Goal: Task Accomplishment & Management: Use online tool/utility

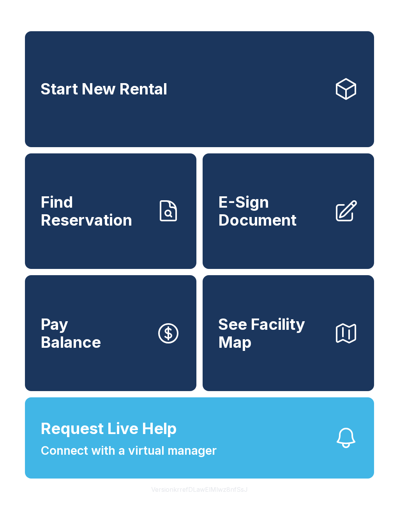
click at [284, 225] on span "E-Sign Document" at bounding box center [272, 210] width 109 height 35
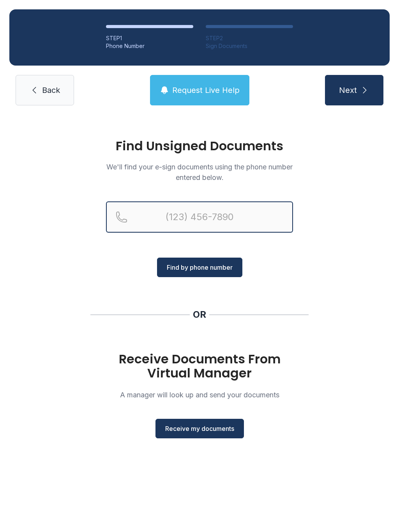
click at [158, 221] on input "Reservation phone number" at bounding box center [199, 216] width 187 height 31
click at [316, 358] on div "Find Unsigned Documents We'll find your e-sign documents using the phone number…" at bounding box center [199, 292] width 399 height 355
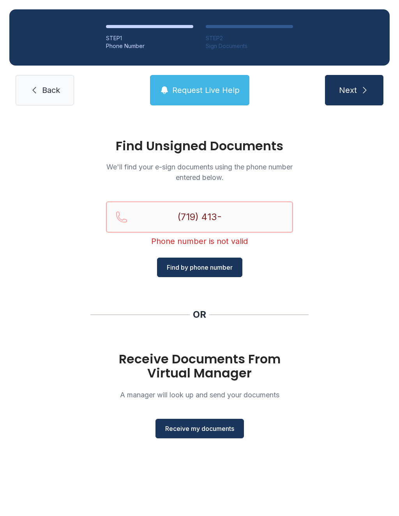
click at [240, 217] on input "(719) 413-" at bounding box center [199, 216] width 187 height 31
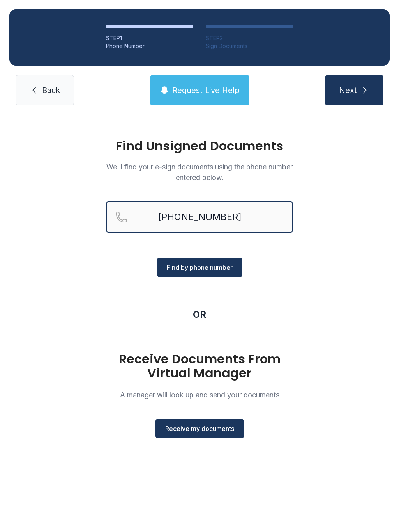
type input "[PHONE_NUMBER]"
click at [215, 264] on span "Find by phone number" at bounding box center [200, 267] width 66 height 9
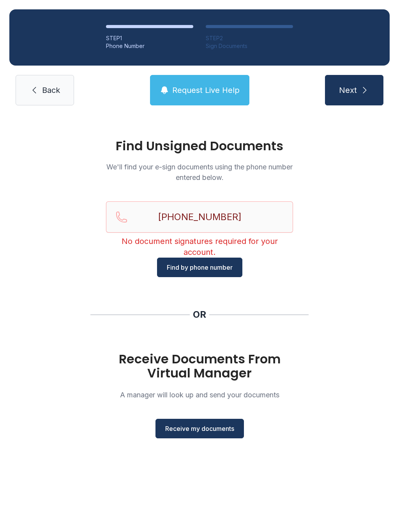
click at [230, 273] on button "Find by phone number" at bounding box center [199, 267] width 85 height 20
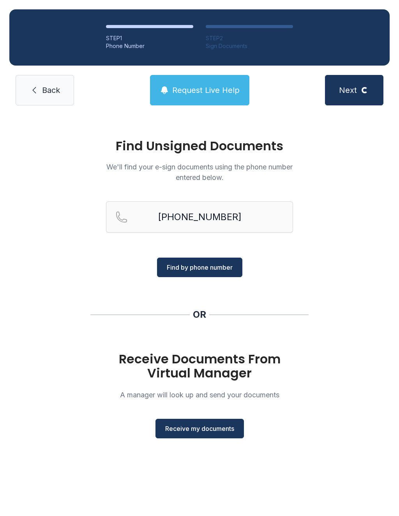
click at [210, 266] on span "Find by phone number" at bounding box center [200, 267] width 66 height 9
click at [210, 262] on button "Find by phone number" at bounding box center [199, 267] width 85 height 20
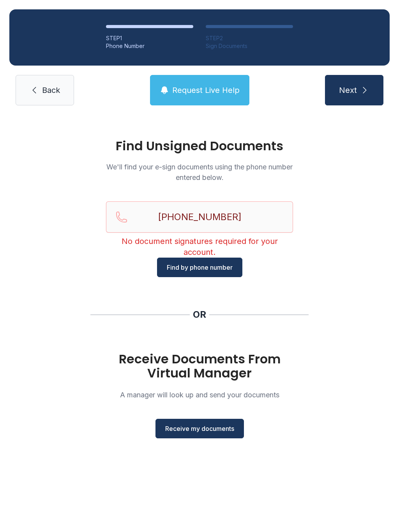
click at [226, 269] on span "Find by phone number" at bounding box center [200, 267] width 66 height 9
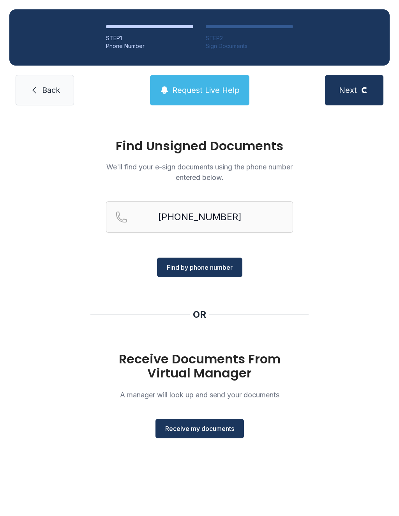
click at [224, 267] on span "Find by phone number" at bounding box center [200, 267] width 66 height 9
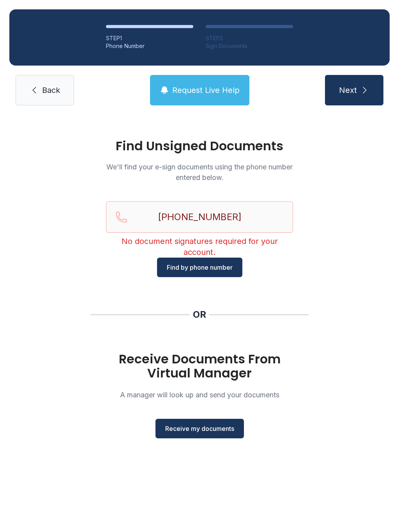
click at [56, 89] on span "Back" at bounding box center [51, 90] width 18 height 11
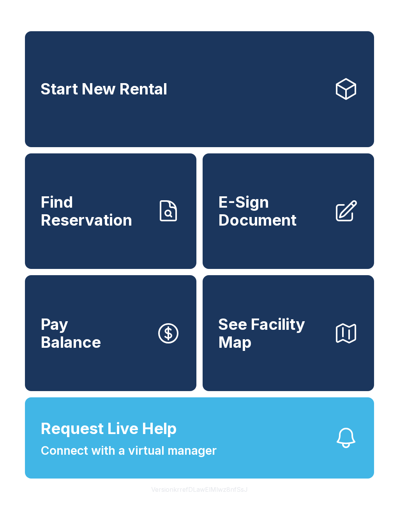
click at [260, 217] on span "E-Sign Document" at bounding box center [272, 210] width 109 height 35
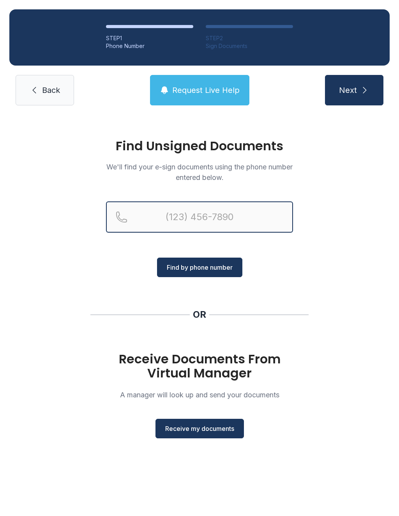
click at [223, 213] on input "Reservation phone number" at bounding box center [199, 216] width 187 height 31
type input "("
click at [347, 324] on div "Find Unsigned Documents We'll find your e-sign documents using the phone number…" at bounding box center [199, 292] width 399 height 355
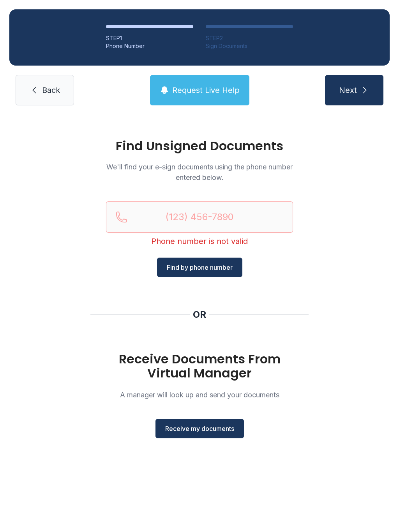
click at [227, 429] on span "Receive my documents" at bounding box center [199, 428] width 69 height 9
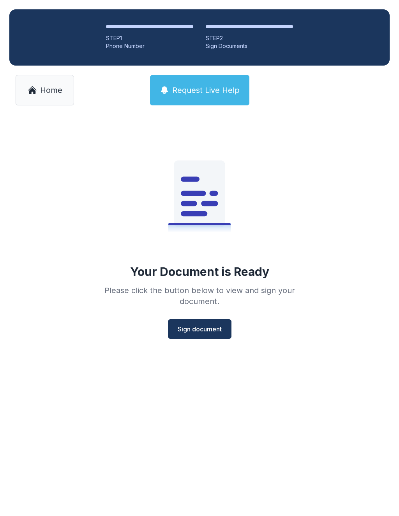
click at [215, 326] on span "Sign document" at bounding box center [200, 328] width 44 height 9
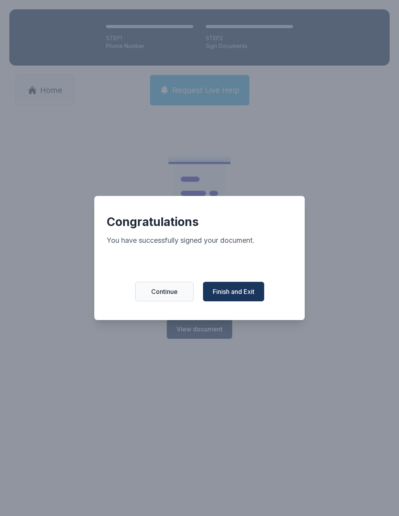
click at [245, 296] on span "Finish and Exit" at bounding box center [234, 291] width 42 height 9
